Goal: Information Seeking & Learning: Find contact information

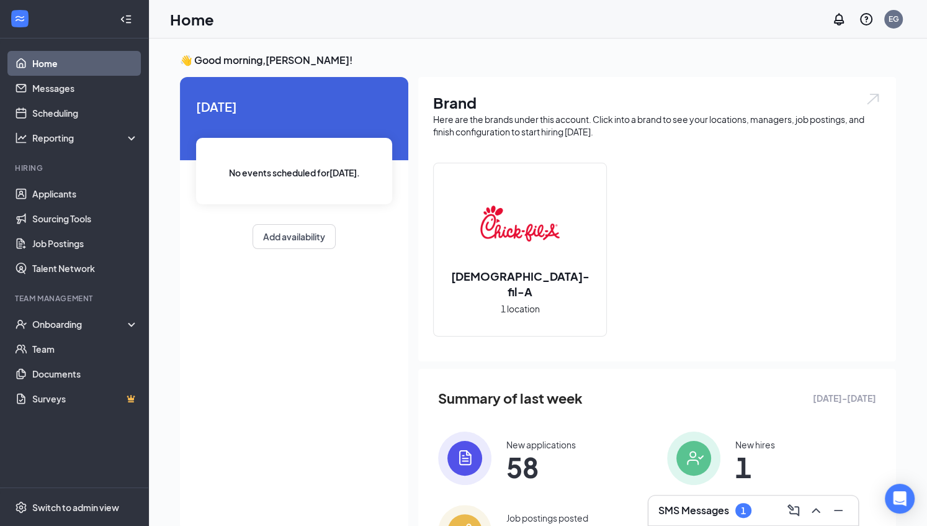
click at [669, 503] on div "SMS Messages 1" at bounding box center [753, 510] width 190 height 20
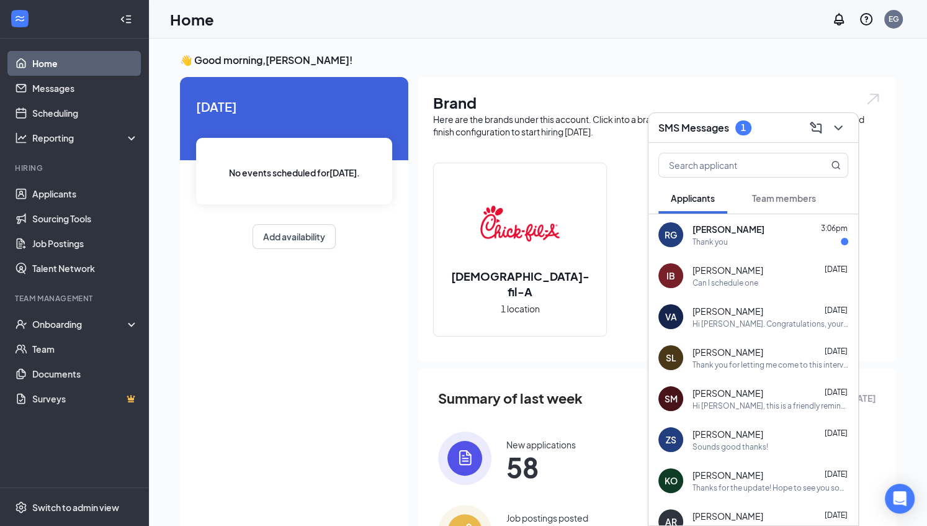
click at [694, 233] on span "[PERSON_NAME]" at bounding box center [728, 229] width 72 height 12
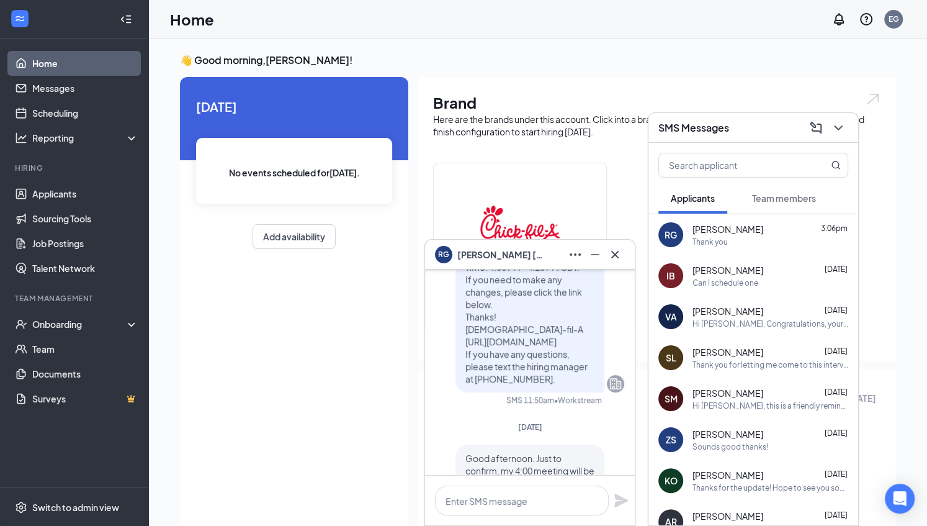
scroll to position [-144, 0]
click at [617, 256] on icon "Cross" at bounding box center [614, 254] width 15 height 15
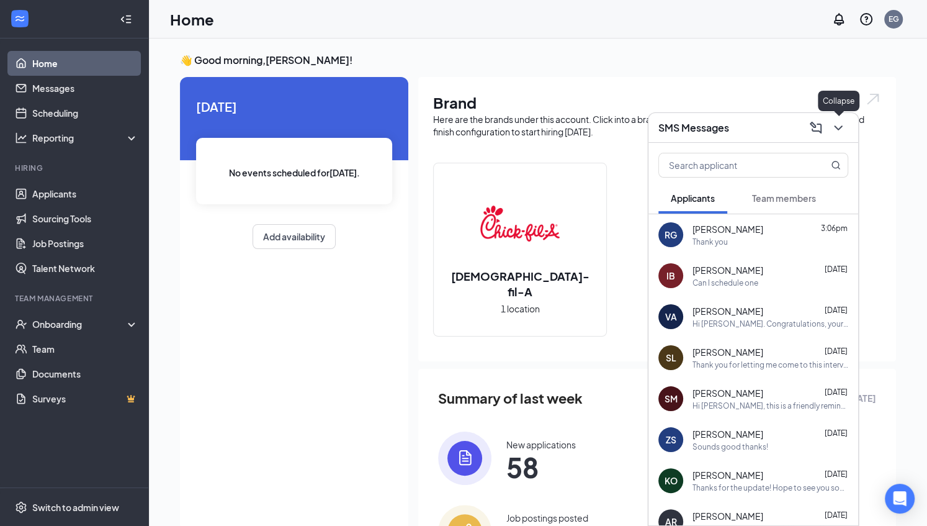
click at [842, 132] on icon "ChevronDown" at bounding box center [838, 127] width 15 height 15
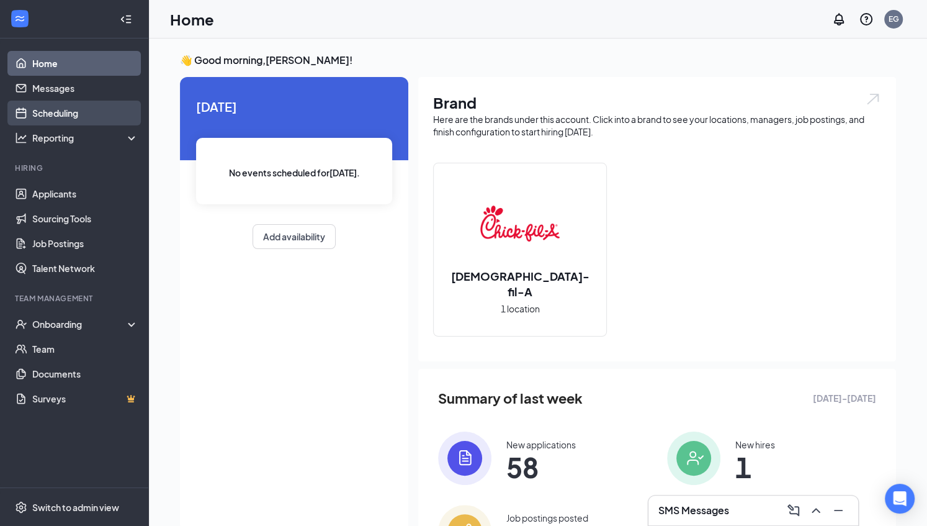
click at [91, 115] on link "Scheduling" at bounding box center [85, 113] width 106 height 25
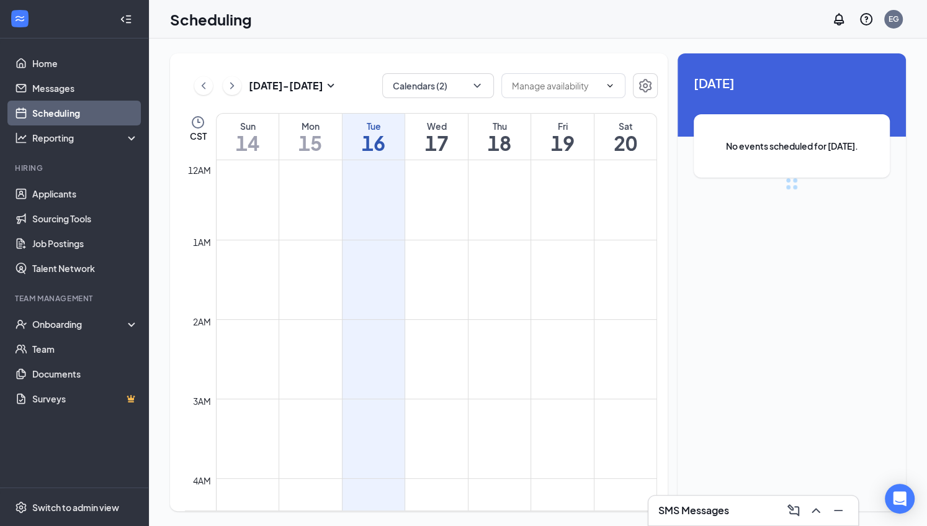
scroll to position [610, 0]
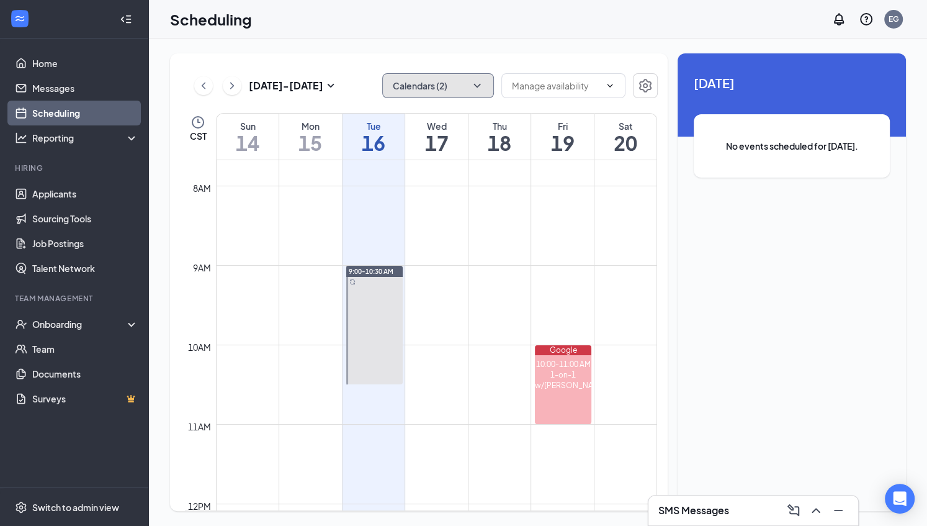
click at [465, 83] on button "Calendars (2)" at bounding box center [438, 85] width 112 height 25
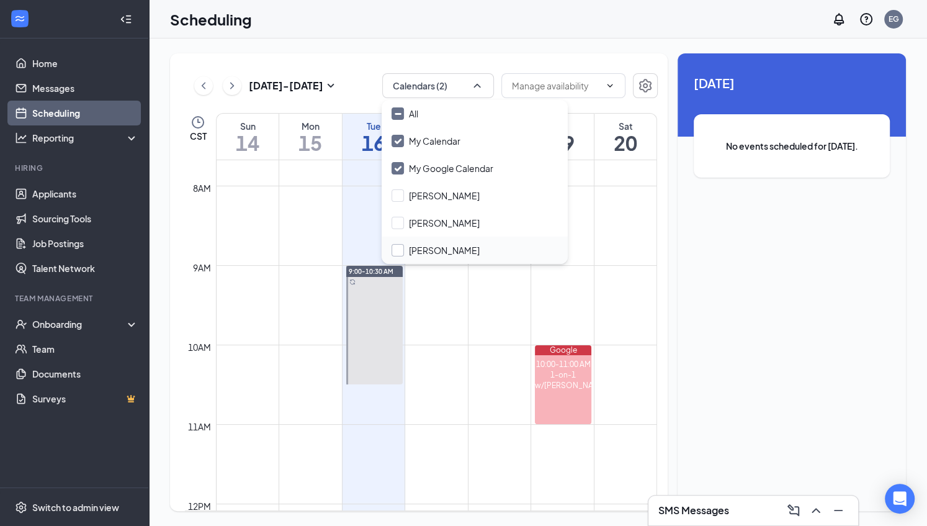
click at [414, 246] on input "Tony Sconza" at bounding box center [436, 250] width 88 height 12
checkbox input "true"
click at [445, 335] on td at bounding box center [436, 334] width 441 height 20
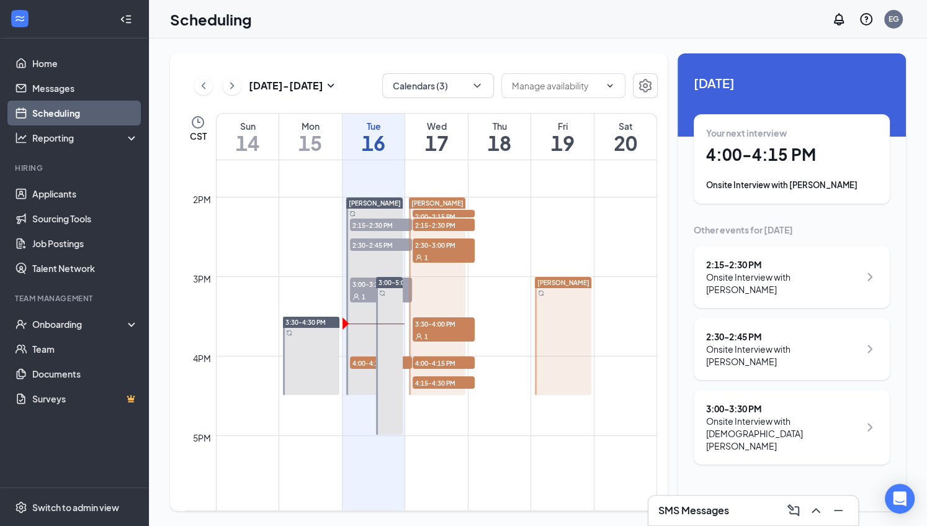
scroll to position [1078, 0]
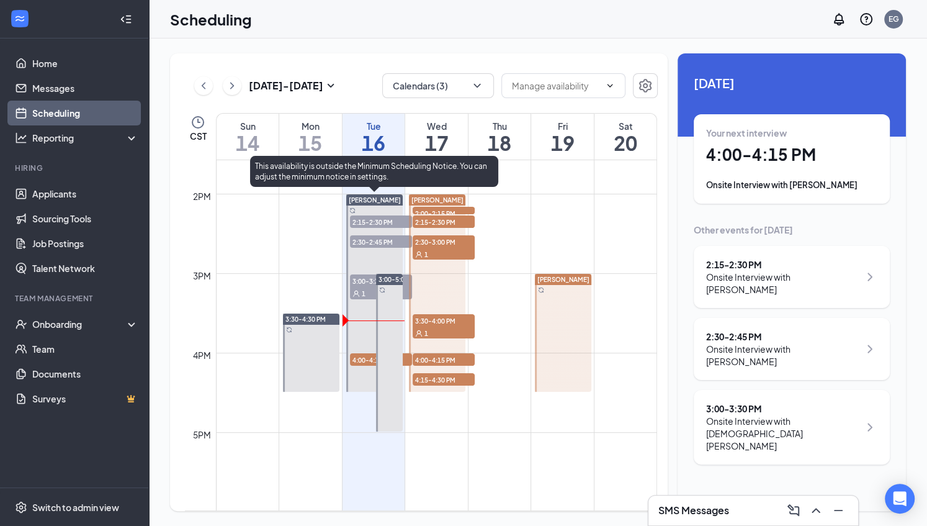
click at [362, 287] on div "1" at bounding box center [381, 293] width 62 height 12
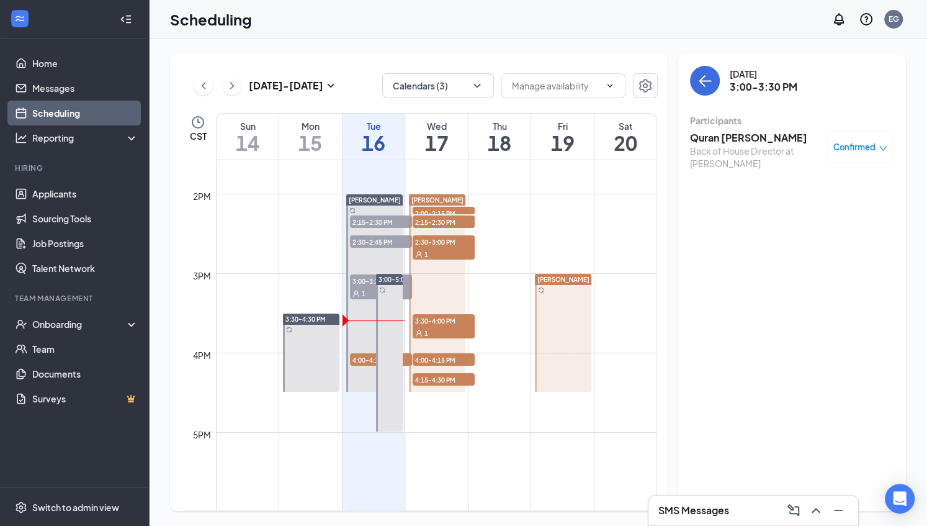
click at [747, 140] on h3 "Quran [PERSON_NAME]" at bounding box center [755, 138] width 130 height 14
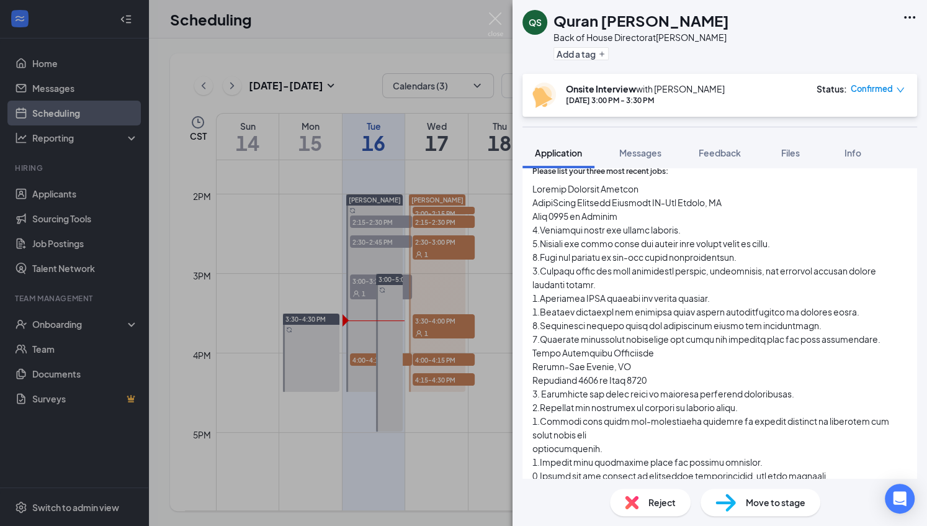
scroll to position [436, 0]
click at [497, 27] on img at bounding box center [496, 24] width 16 height 24
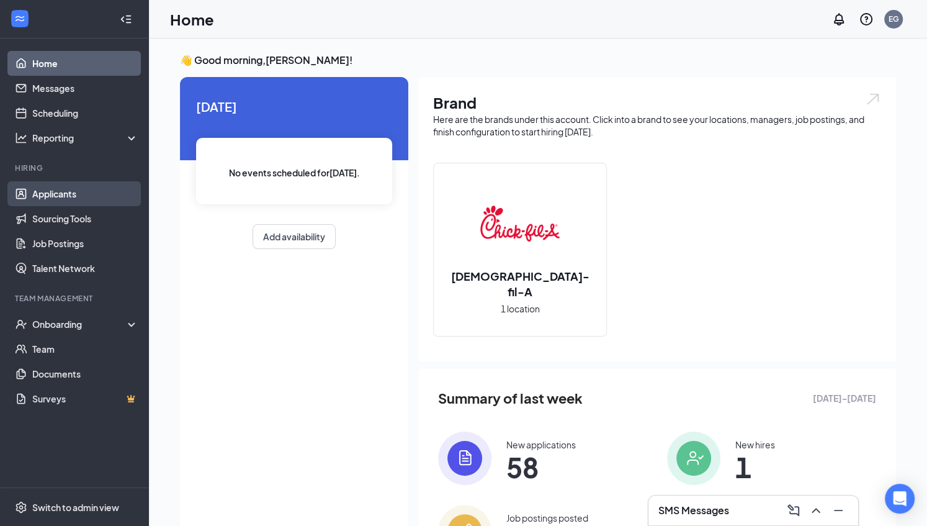
click at [107, 181] on link "Applicants" at bounding box center [85, 193] width 106 height 25
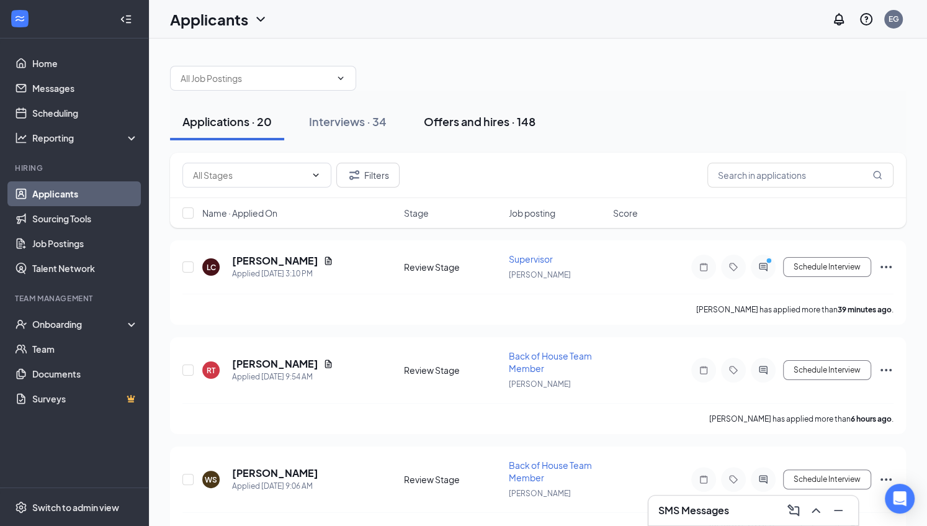
click at [427, 116] on div "Offers and hires · 148" at bounding box center [480, 122] width 112 height 16
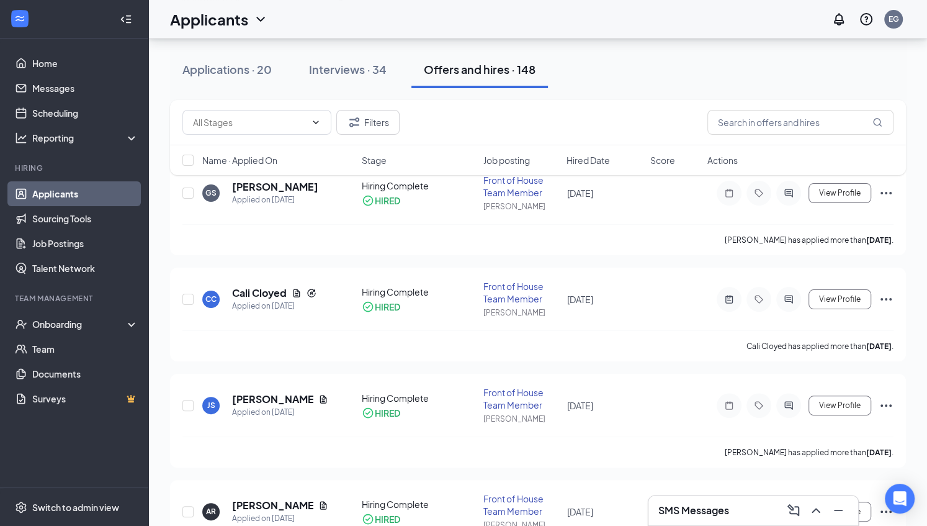
scroll to position [79, 0]
click at [687, 509] on h3 "SMS Messages" at bounding box center [693, 510] width 71 height 14
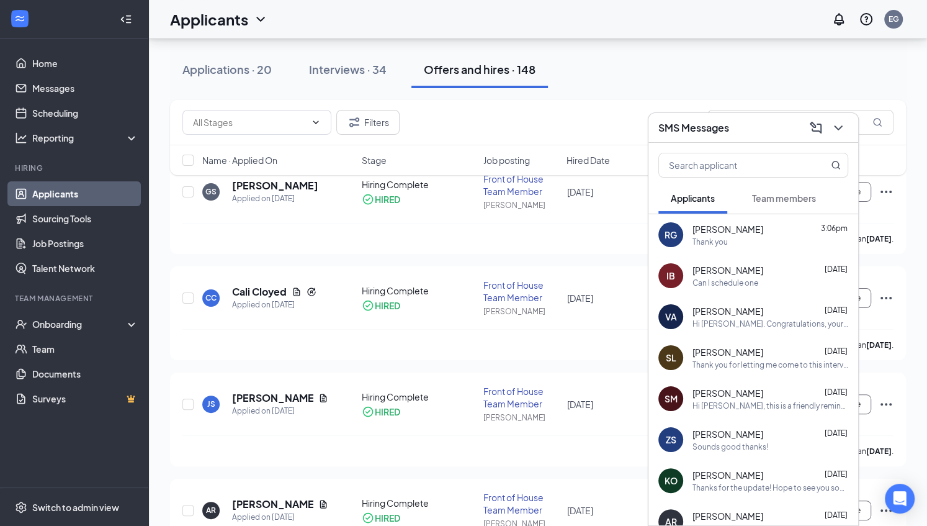
click at [772, 195] on span "Team members" at bounding box center [784, 197] width 64 height 11
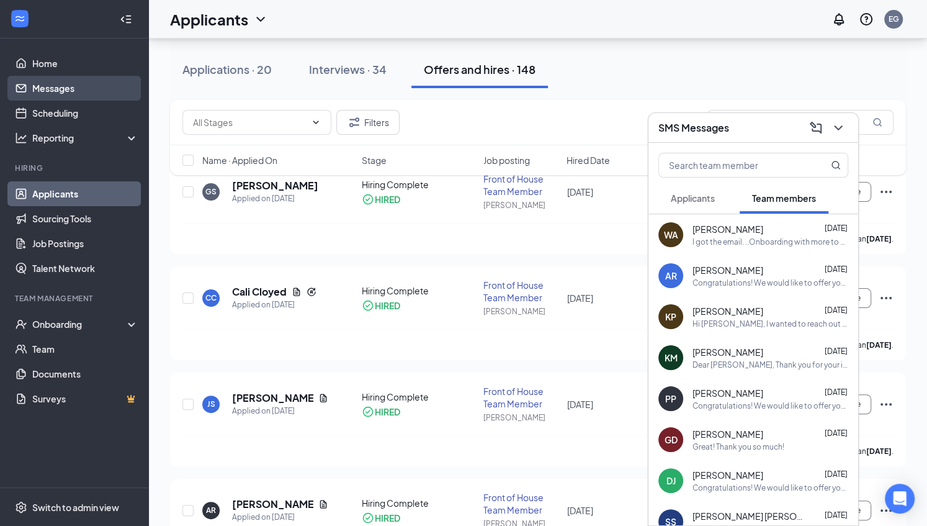
click at [73, 95] on link "Messages" at bounding box center [85, 88] width 106 height 25
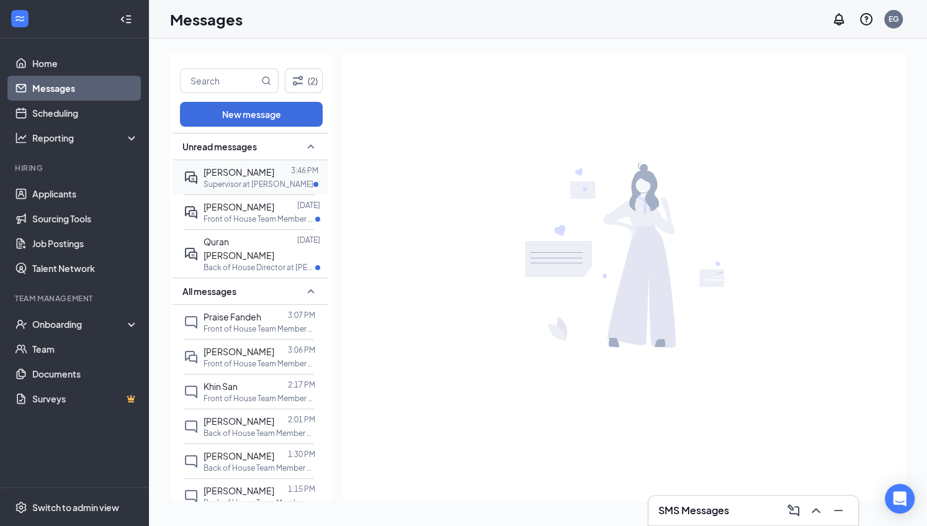
click at [256, 189] on div "[PERSON_NAME] 3:46 PM Supervisor at [PERSON_NAME]" at bounding box center [249, 177] width 130 height 34
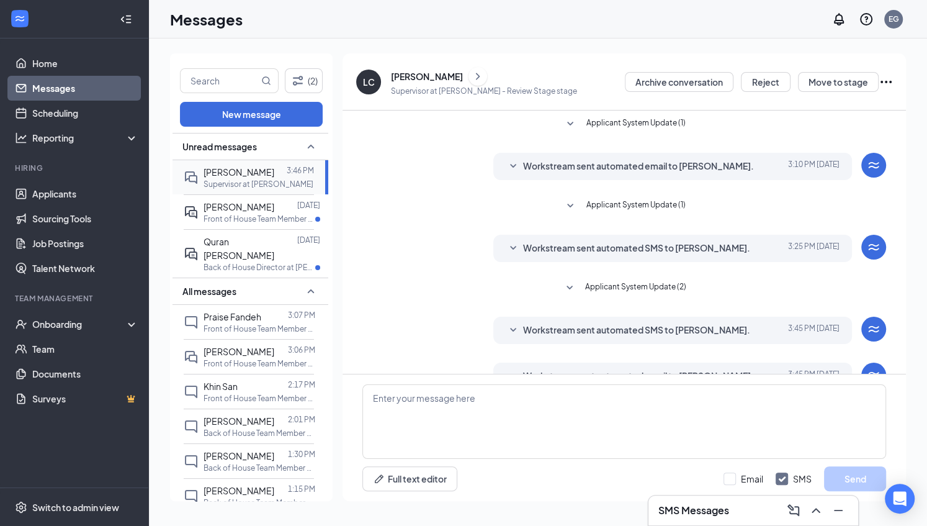
scroll to position [94, 0]
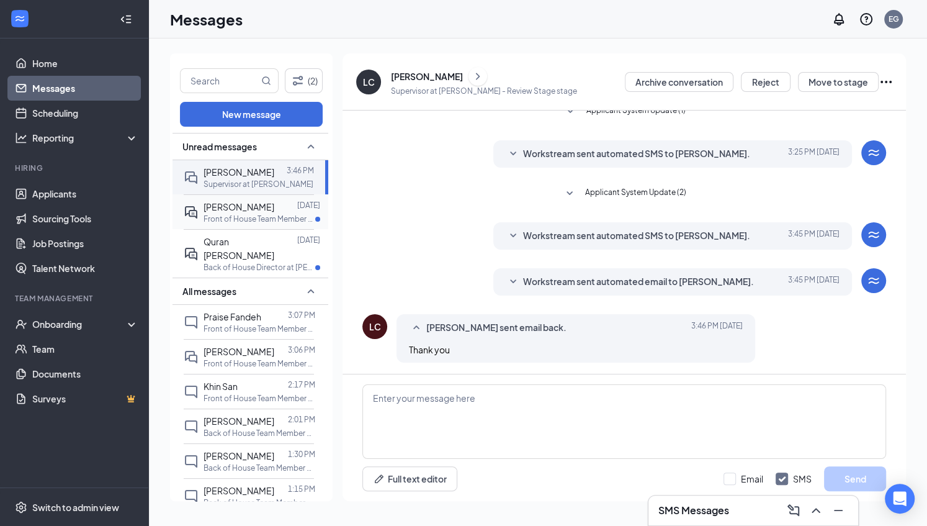
click at [236, 212] on div "[PERSON_NAME]" at bounding box center [239, 207] width 71 height 14
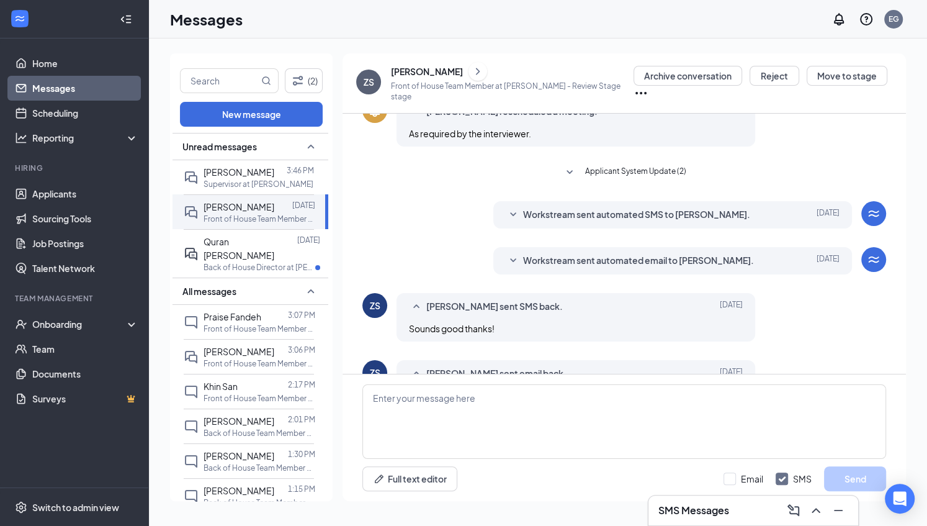
scroll to position [191, 0]
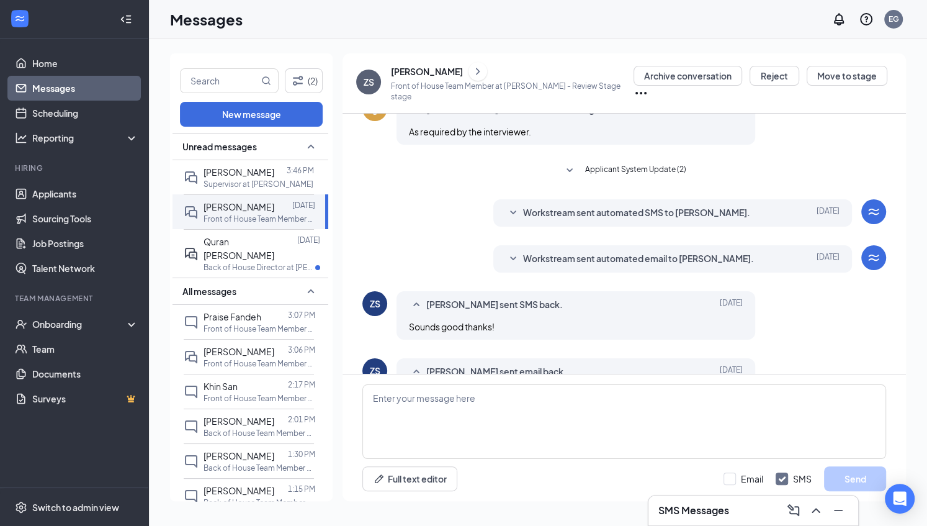
click at [595, 256] on span "Workstream sent automated email to [PERSON_NAME]." at bounding box center [638, 258] width 231 height 15
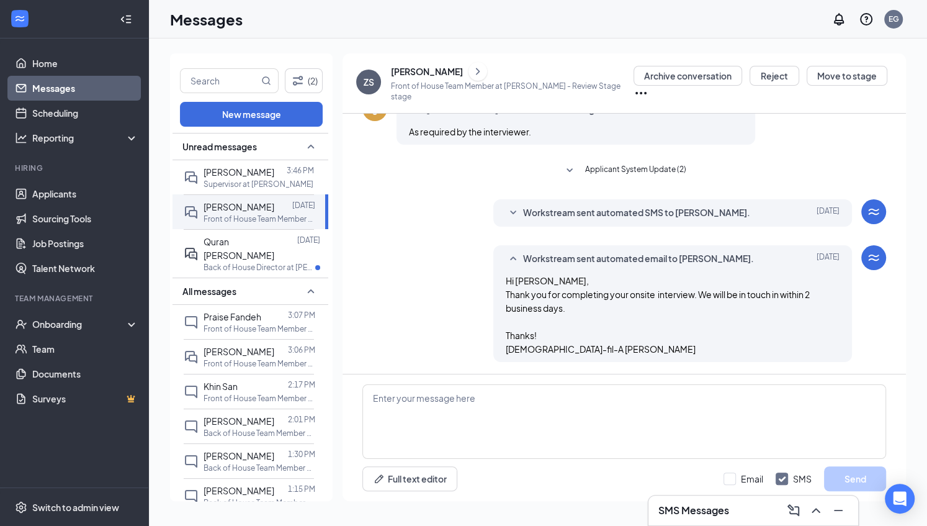
click at [595, 256] on span "Workstream sent automated email to [PERSON_NAME]." at bounding box center [638, 258] width 231 height 15
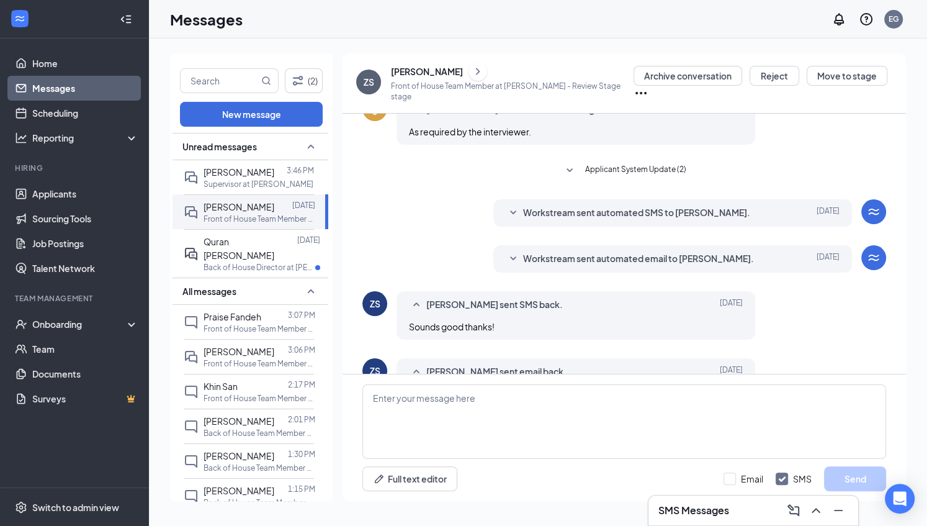
click at [596, 215] on span "Workstream sent automated SMS to [PERSON_NAME]." at bounding box center [636, 212] width 227 height 15
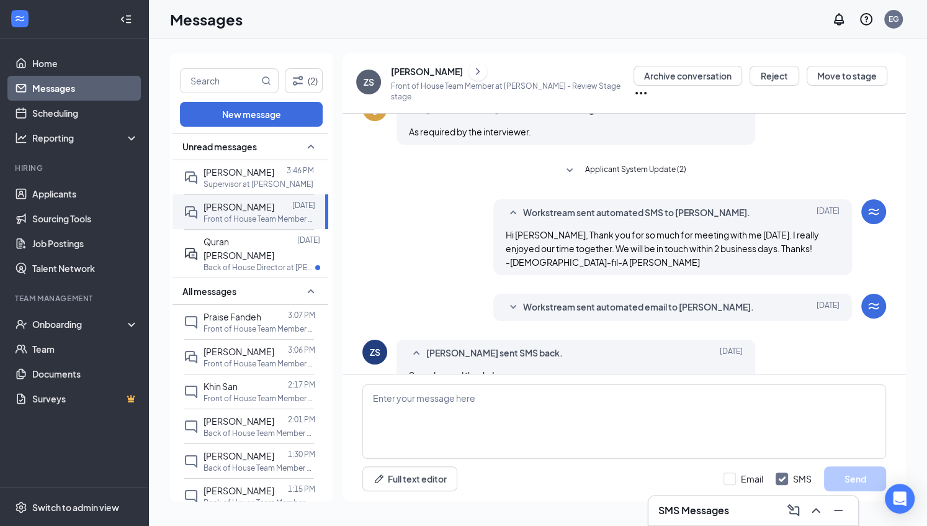
click at [596, 215] on span "Workstream sent automated SMS to [PERSON_NAME]." at bounding box center [636, 212] width 227 height 15
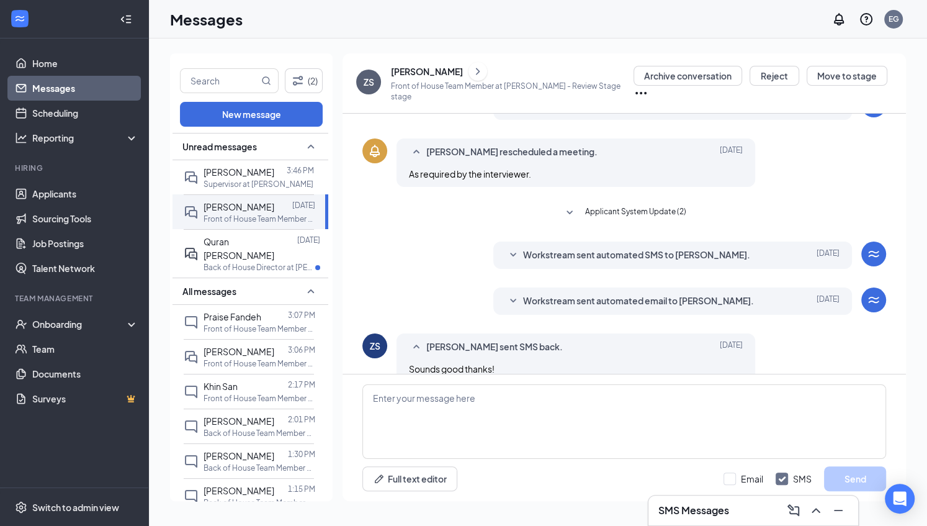
scroll to position [150, 0]
click at [596, 248] on span "Workstream sent automated SMS to [PERSON_NAME]." at bounding box center [636, 253] width 227 height 15
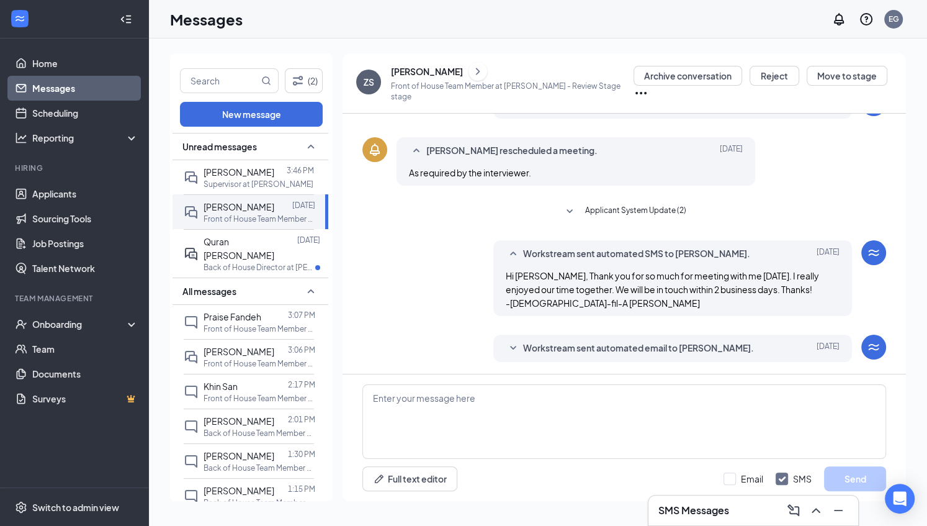
click at [596, 248] on span "Workstream sent automated SMS to [PERSON_NAME]." at bounding box center [636, 253] width 227 height 15
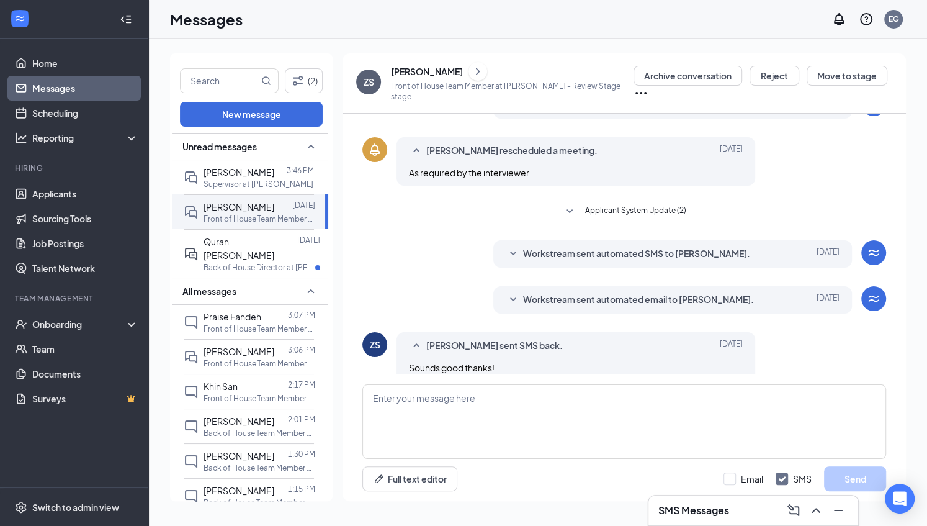
click at [592, 292] on span "Workstream sent automated email to [PERSON_NAME]." at bounding box center [638, 299] width 231 height 15
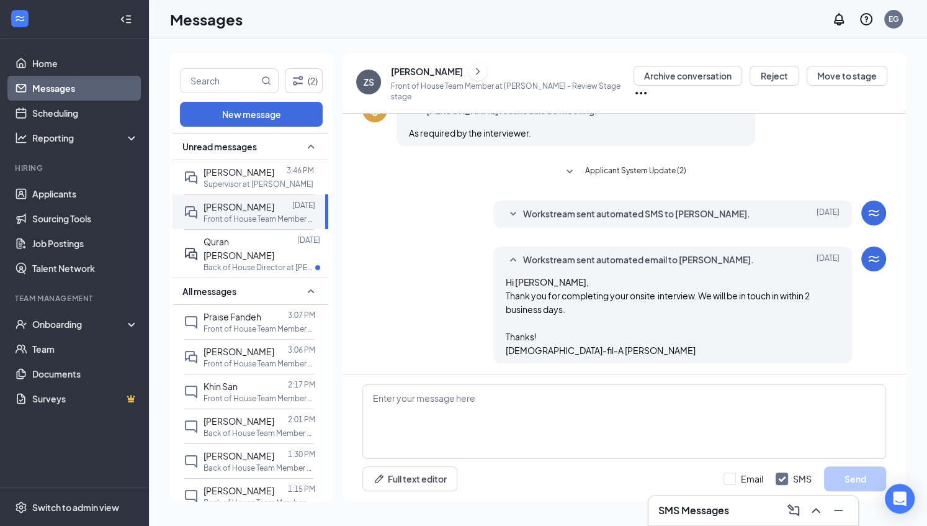
scroll to position [192, 0]
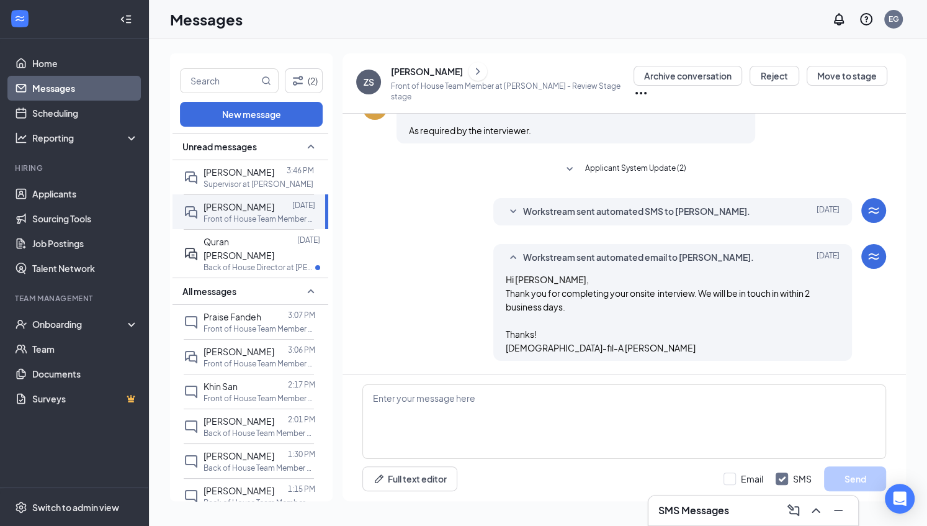
click at [583, 255] on span "Workstream sent automated email to [PERSON_NAME]." at bounding box center [638, 257] width 231 height 15
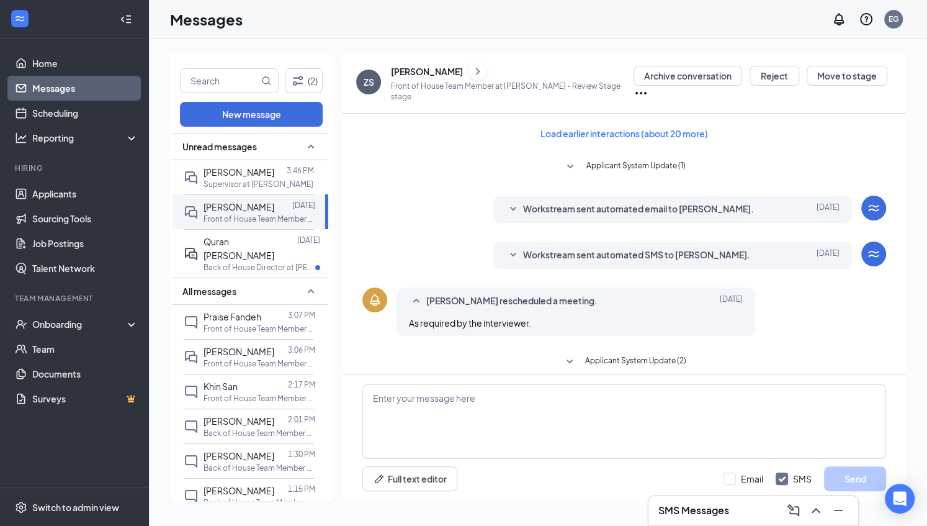
scroll to position [1, 0]
click at [583, 255] on span "Workstream sent automated SMS to [PERSON_NAME]." at bounding box center [636, 254] width 227 height 15
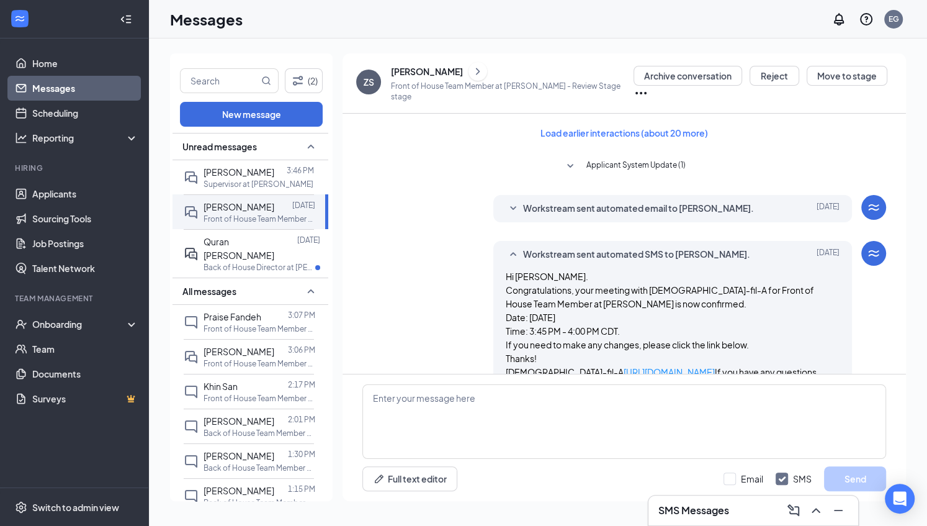
click at [583, 255] on span "Workstream sent automated SMS to [PERSON_NAME]." at bounding box center [636, 254] width 227 height 15
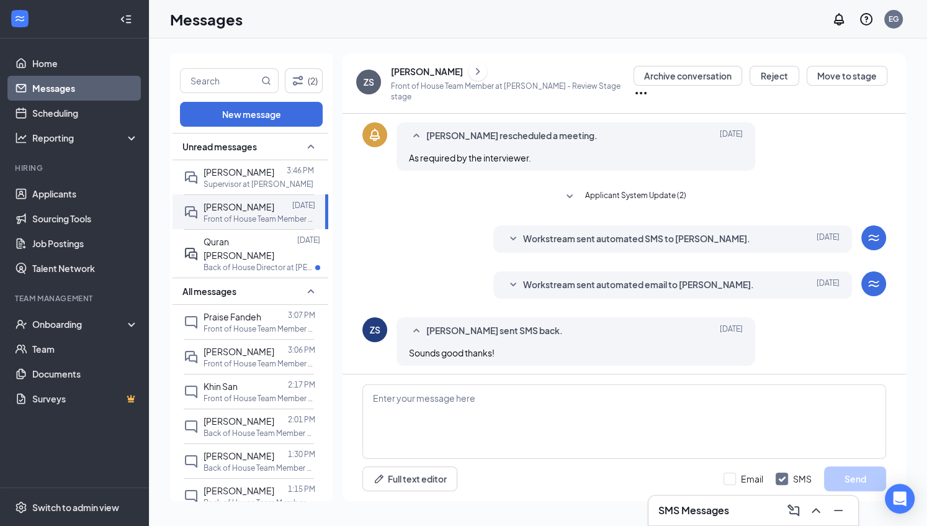
scroll to position [287, 0]
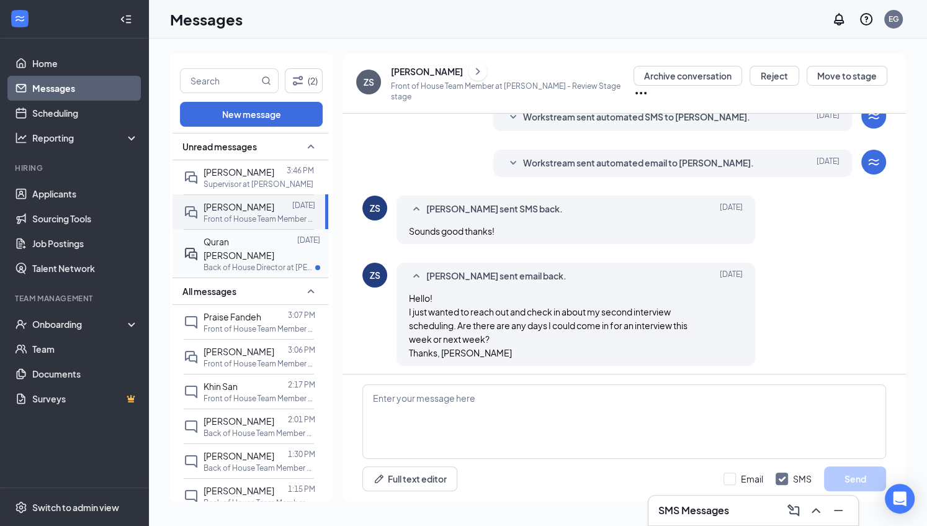
click at [232, 240] on span "Quran [PERSON_NAME]" at bounding box center [239, 248] width 71 height 25
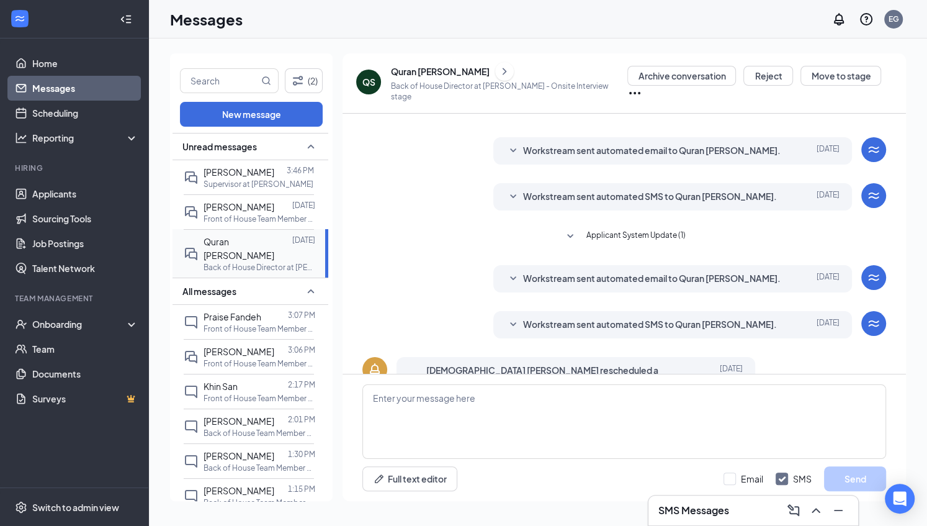
scroll to position [257, 0]
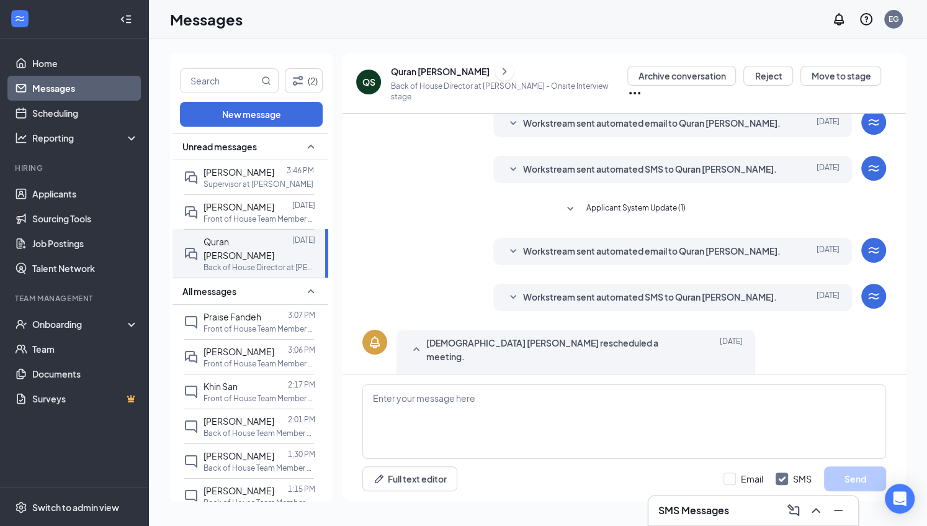
click at [511, 290] on icon "SmallChevronDown" at bounding box center [513, 297] width 15 height 15
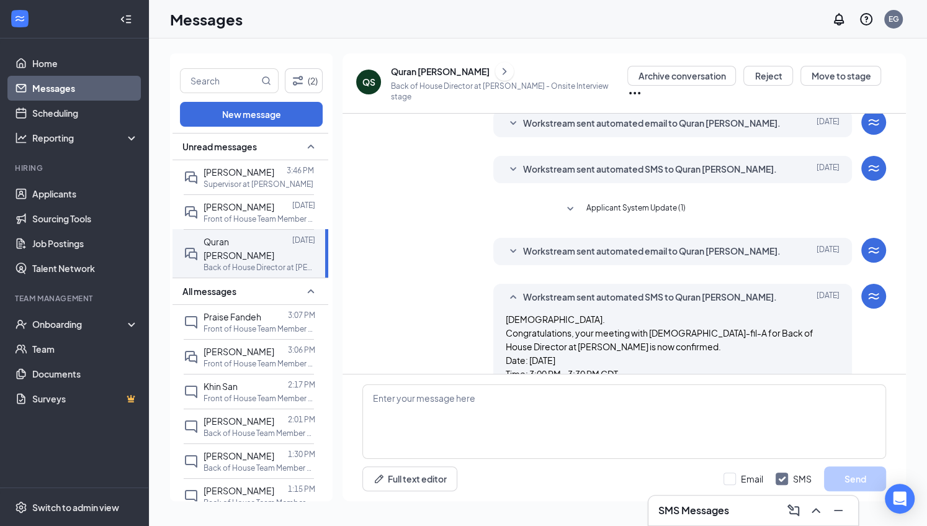
click at [514, 295] on icon "SmallChevronUp" at bounding box center [513, 297] width 6 height 4
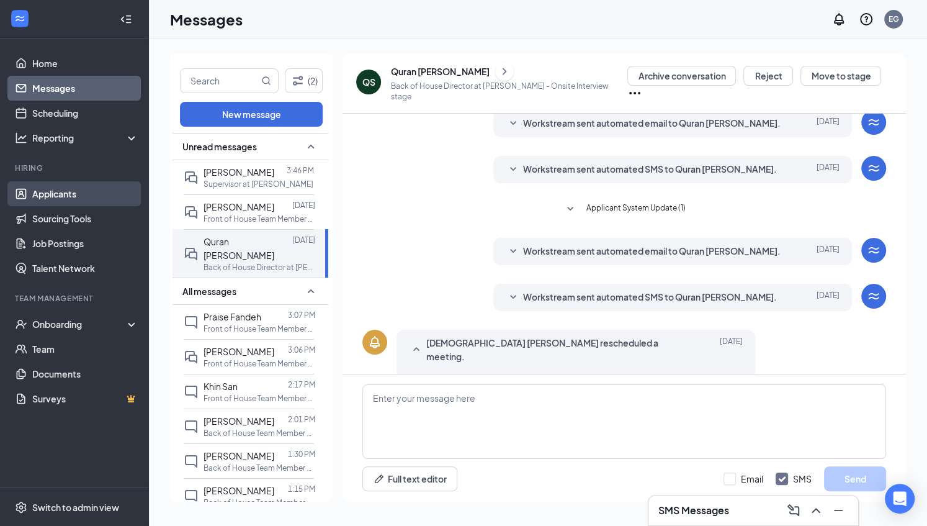
click at [56, 204] on link "Applicants" at bounding box center [85, 193] width 106 height 25
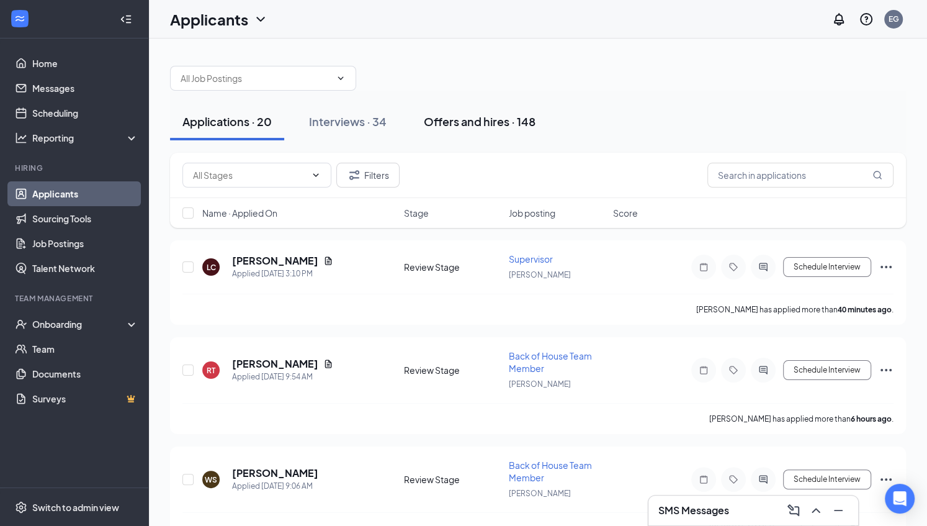
click at [478, 115] on div "Offers and hires · 148" at bounding box center [480, 122] width 112 height 16
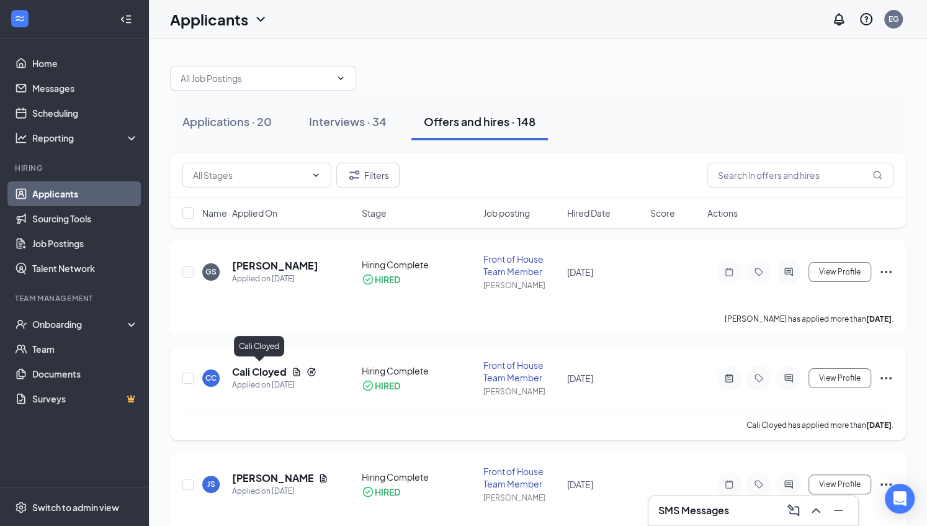
click at [271, 370] on h5 "Cali Cloyed" at bounding box center [259, 372] width 55 height 14
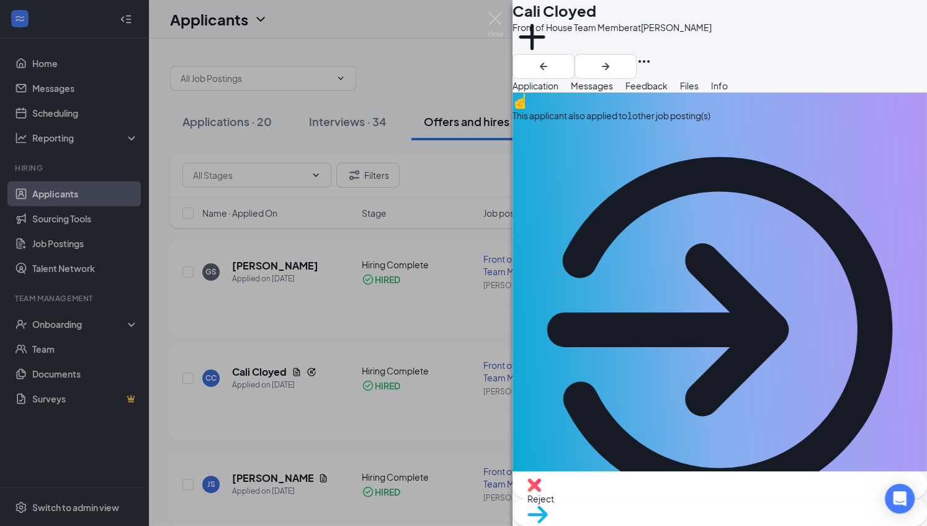
click at [400, 348] on div "CC Cali Cloyed Front of House Team Member at [PERSON_NAME] Add a tag Applicatio…" at bounding box center [463, 263] width 927 height 526
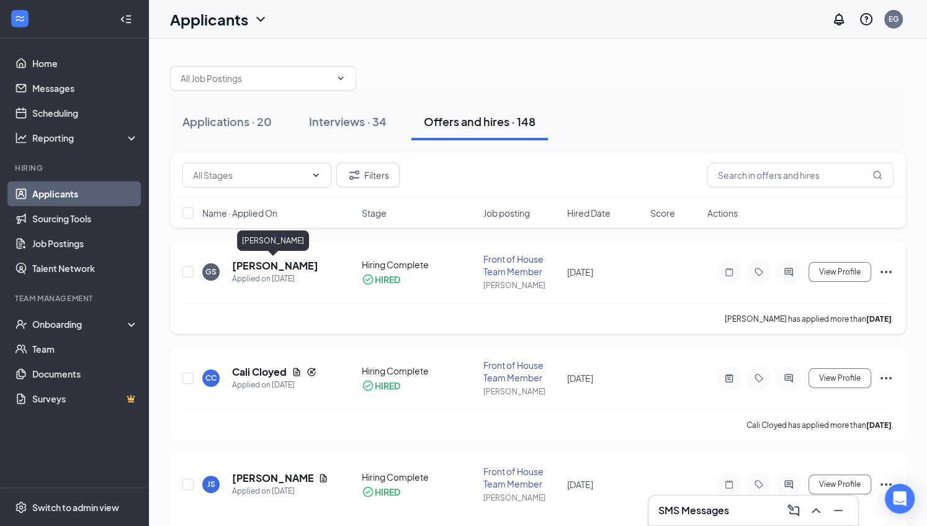
click at [293, 267] on h5 "[PERSON_NAME]" at bounding box center [275, 266] width 86 height 14
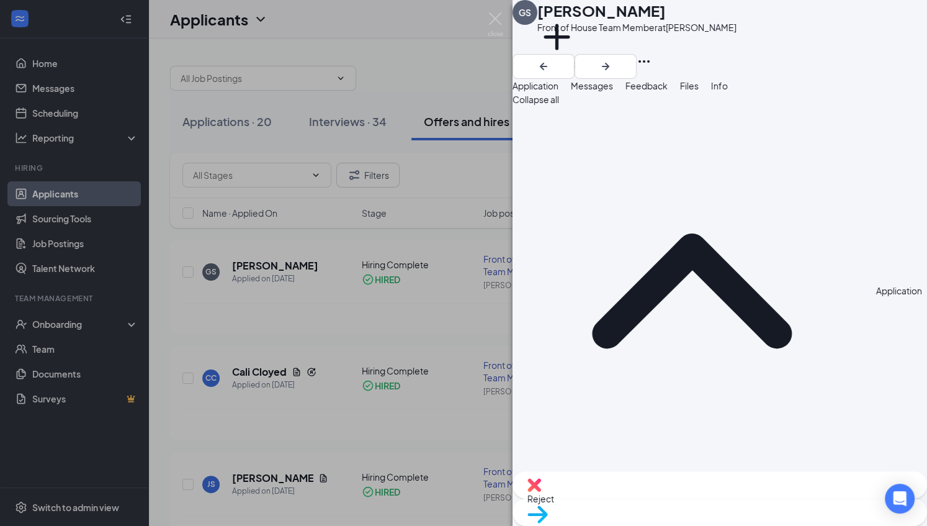
drag, startPoint x: 742, startPoint y: 202, endPoint x: 849, endPoint y: 204, distance: 106.7
copy span "[EMAIL_ADDRESS][DOMAIN_NAME]"
click at [671, 475] on div "Phone [PHONE_NUMBER]" at bounding box center [719, 496] width 414 height 42
click at [499, 19] on img at bounding box center [496, 24] width 16 height 24
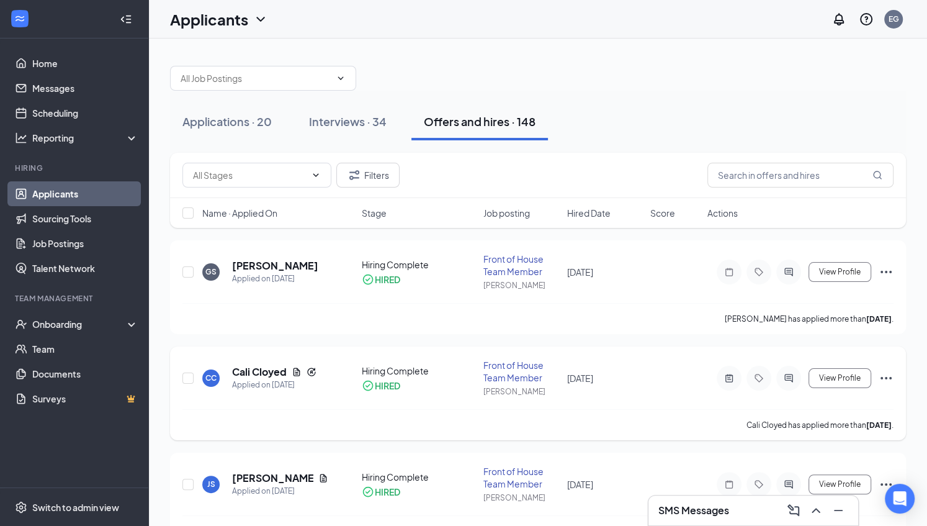
scroll to position [23, 0]
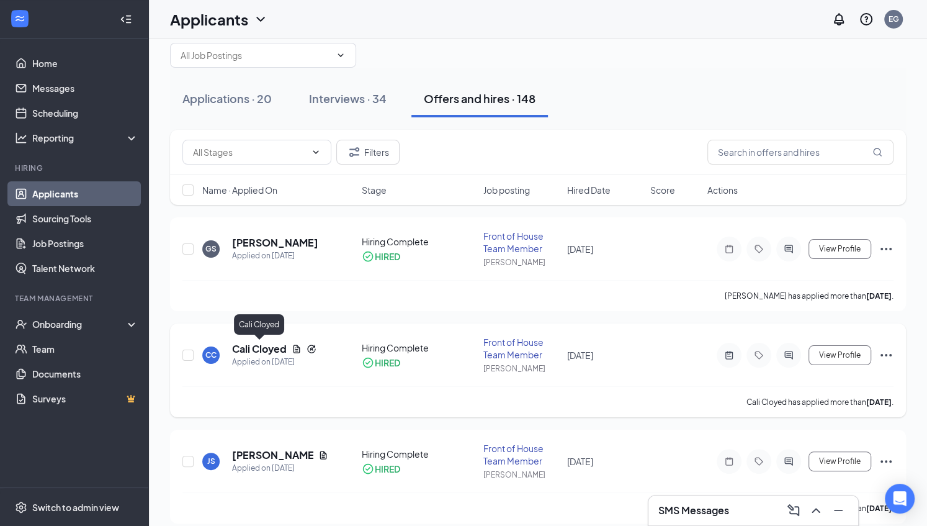
click at [260, 349] on h5 "Cali Cloyed" at bounding box center [259, 349] width 55 height 14
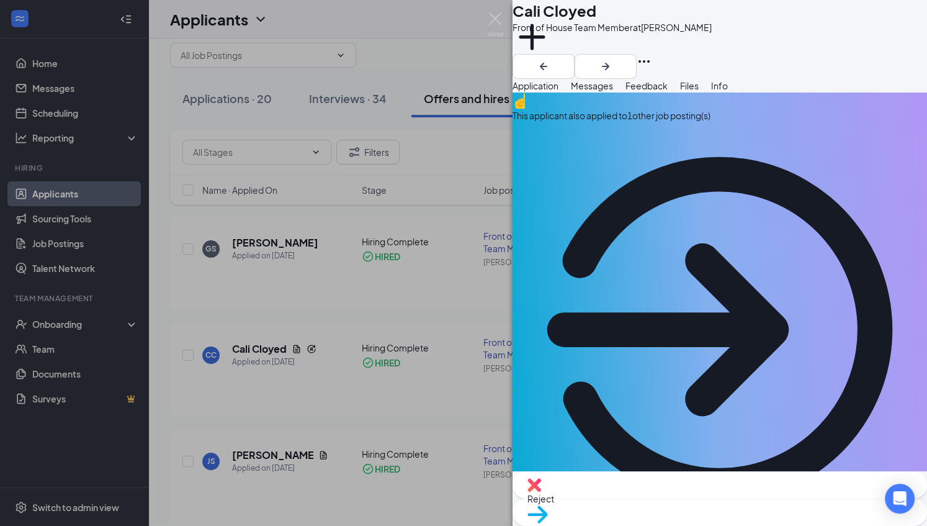
drag, startPoint x: 740, startPoint y: 237, endPoint x: 835, endPoint y: 236, distance: 94.3
copy span "[EMAIL_ADDRESS][DOMAIN_NAME]"
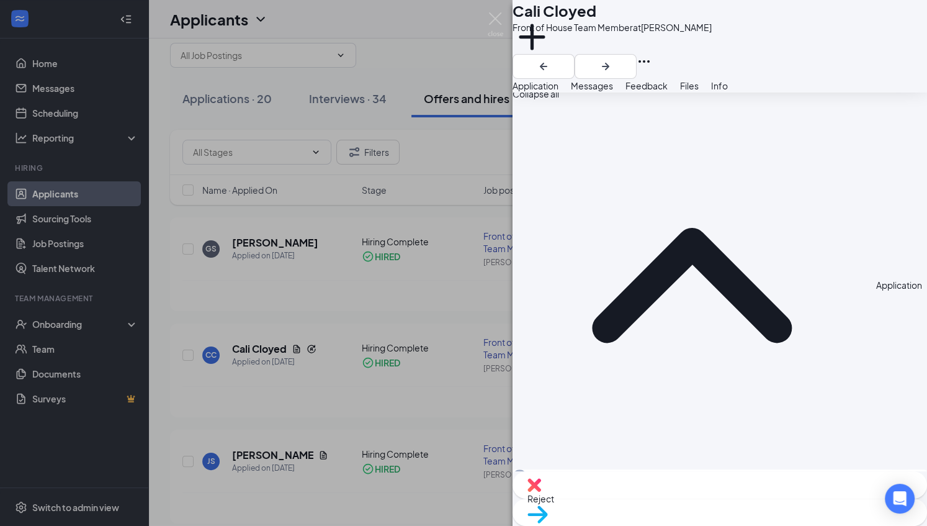
scroll to position [367, 0]
